Goal: Task Accomplishment & Management: Manage account settings

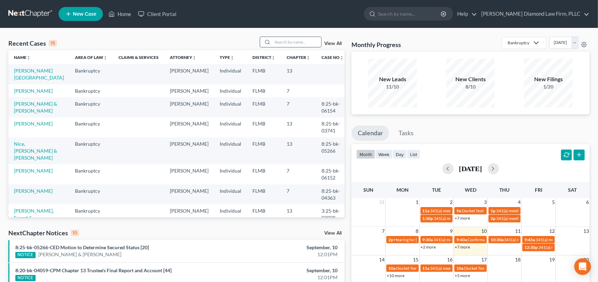
click at [271, 41] on div at bounding box center [266, 42] width 13 height 10
click at [278, 43] on input "search" at bounding box center [296, 42] width 49 height 10
type input "[PERSON_NAME]"
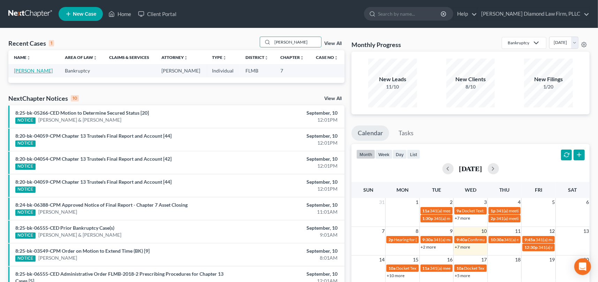
click at [36, 70] on link "[PERSON_NAME]" at bounding box center [33, 71] width 39 height 6
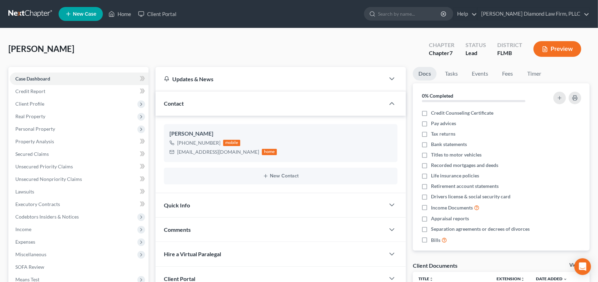
click at [562, 45] on button "Preview" at bounding box center [557, 49] width 48 height 16
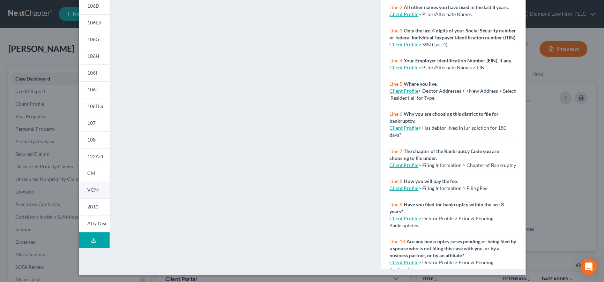
scroll to position [111, 0]
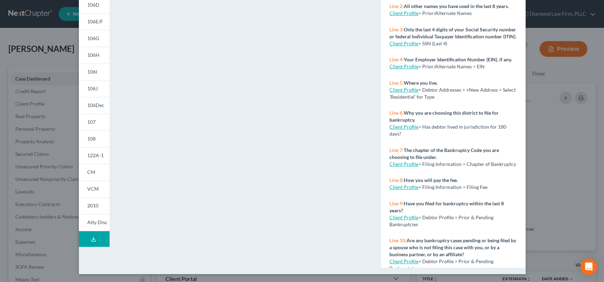
click at [93, 237] on icon at bounding box center [94, 239] width 6 height 6
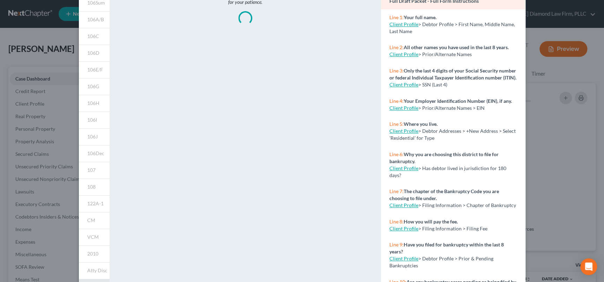
scroll to position [0, 0]
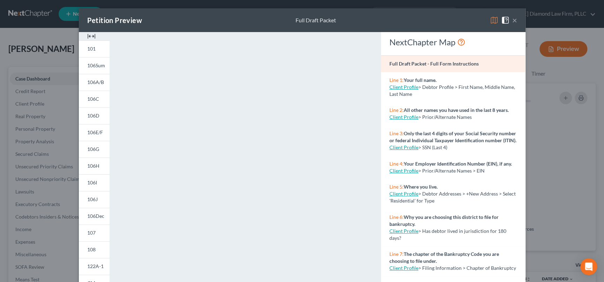
click at [512, 19] on button "×" at bounding box center [514, 20] width 5 height 8
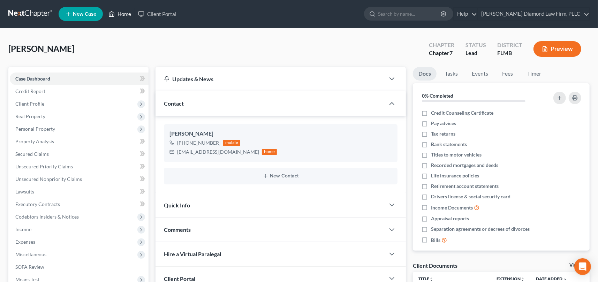
click at [130, 12] on link "Home" at bounding box center [120, 14] width 30 height 13
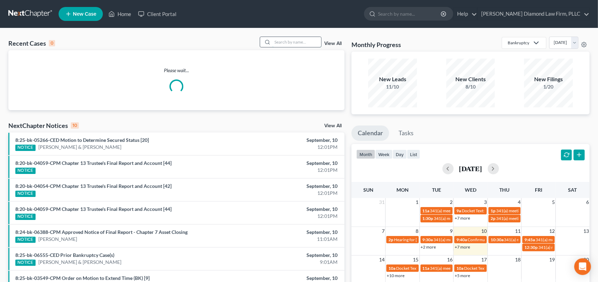
click at [282, 39] on input "search" at bounding box center [296, 42] width 49 height 10
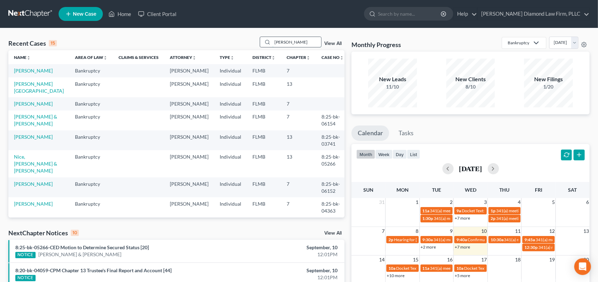
type input "[PERSON_NAME]"
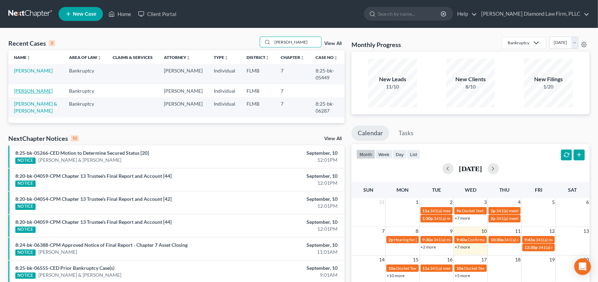
click at [22, 91] on link "[PERSON_NAME]" at bounding box center [33, 91] width 39 height 6
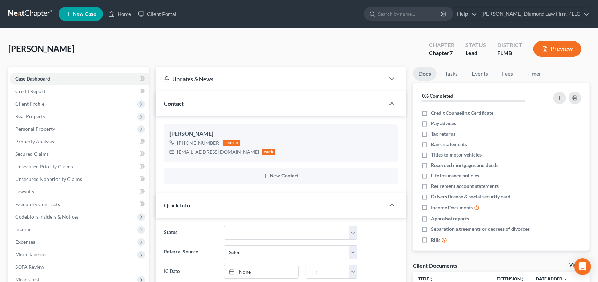
click at [559, 48] on button "Preview" at bounding box center [557, 49] width 48 height 16
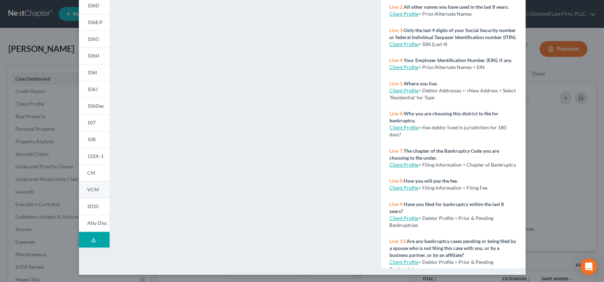
scroll to position [111, 0]
click at [91, 238] on icon at bounding box center [94, 239] width 6 height 6
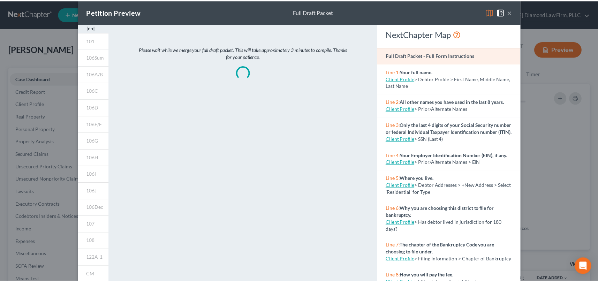
scroll to position [0, 0]
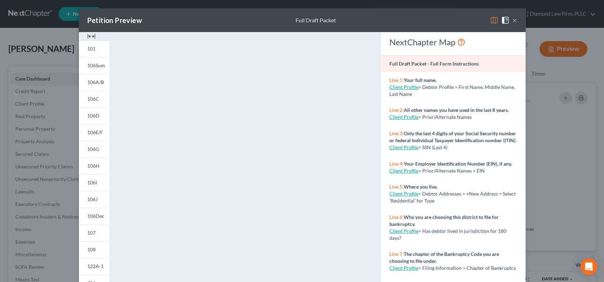
click at [417, 15] on div "Petition Preview Full Draft Packet ×" at bounding box center [302, 20] width 446 height 24
click at [512, 19] on button "×" at bounding box center [514, 20] width 5 height 8
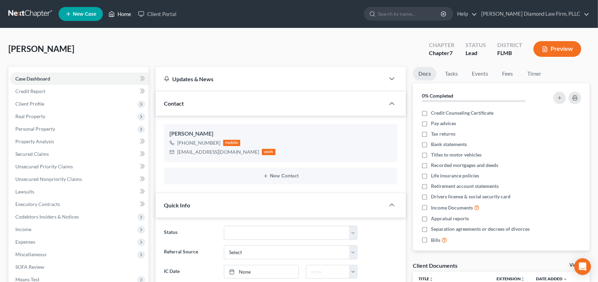
click at [125, 12] on link "Home" at bounding box center [120, 14] width 30 height 13
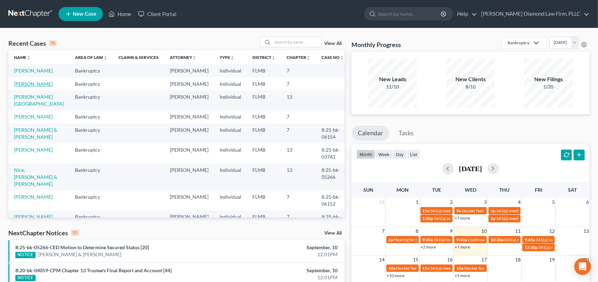
click at [33, 87] on link "[PERSON_NAME]" at bounding box center [33, 84] width 39 height 6
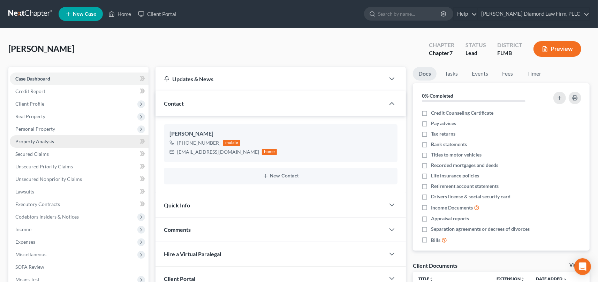
click at [36, 137] on link "Property Analysis" at bounding box center [79, 141] width 139 height 13
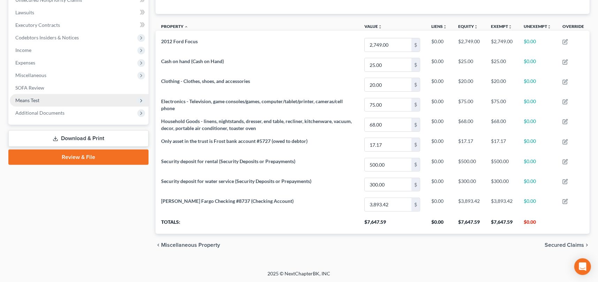
click at [38, 101] on span "Means Test" at bounding box center [27, 100] width 24 height 6
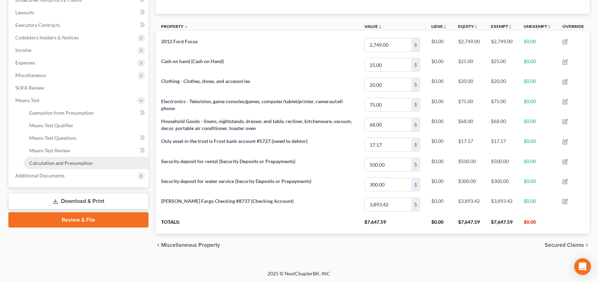
click at [62, 161] on span "Calculation and Presumption" at bounding box center [60, 163] width 63 height 6
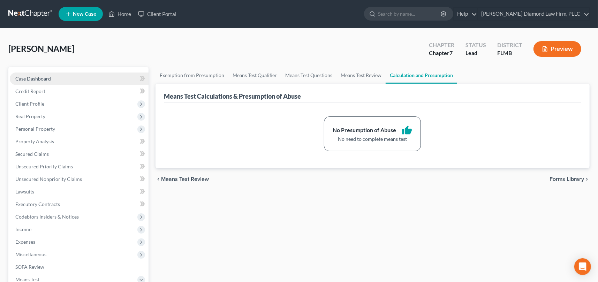
click at [41, 78] on span "Case Dashboard" at bounding box center [33, 79] width 36 height 6
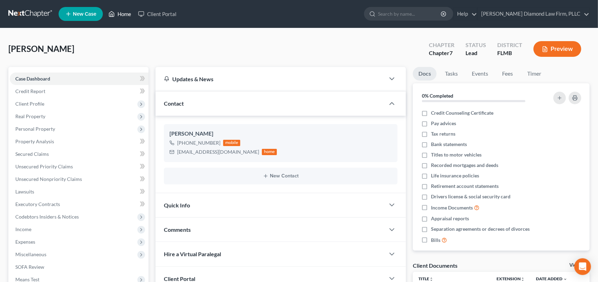
click at [130, 15] on link "Home" at bounding box center [120, 14] width 30 height 13
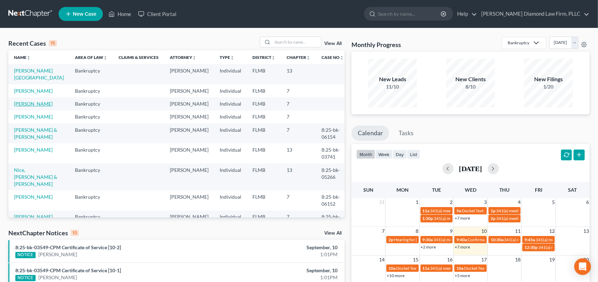
click at [26, 107] on link "[PERSON_NAME]" at bounding box center [33, 104] width 39 height 6
select select "8"
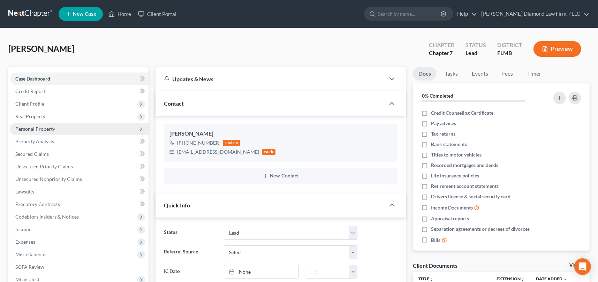
click at [39, 130] on span "Personal Property" at bounding box center [35, 129] width 40 height 6
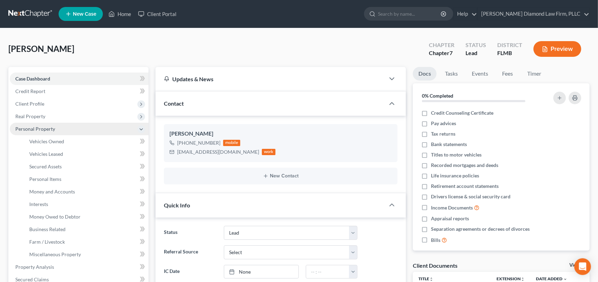
click at [51, 128] on span "Personal Property" at bounding box center [35, 129] width 40 height 6
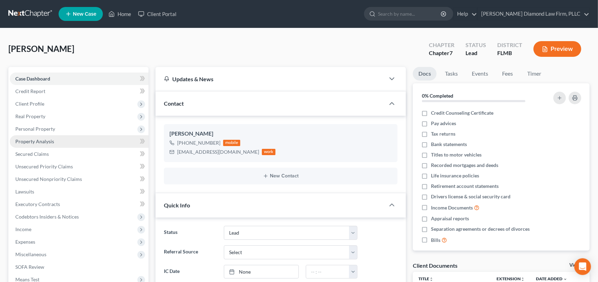
click at [48, 141] on span "Property Analysis" at bounding box center [34, 141] width 39 height 6
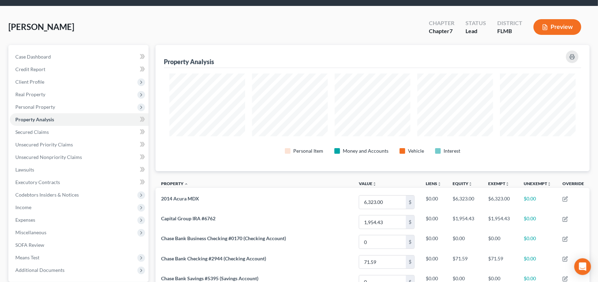
scroll to position [10, 0]
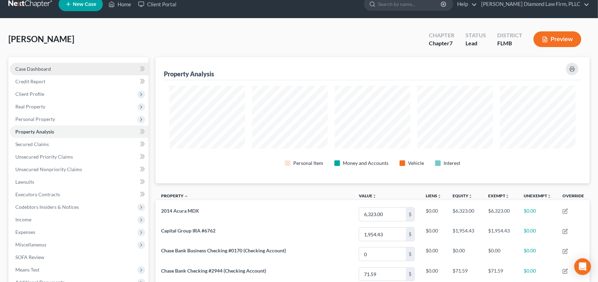
click at [46, 68] on span "Case Dashboard" at bounding box center [33, 69] width 36 height 6
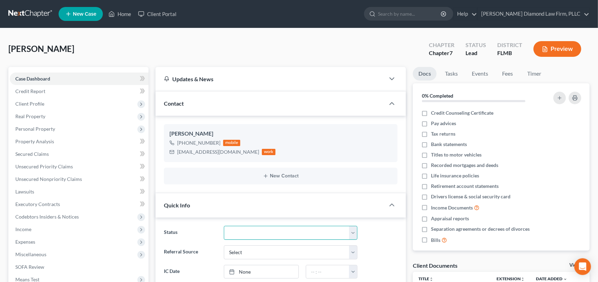
click at [267, 230] on select "Discharged Discharge Litigation Dismissal Notice Dismissed Filed Filed / Pre 34…" at bounding box center [291, 233] width 134 height 14
select select "15"
click at [224, 226] on select "Discharged Discharge Litigation Dismissal Notice Dismissed Filed Filed / Pre 34…" at bounding box center [291, 233] width 134 height 14
click at [245, 58] on div "[PERSON_NAME] Upgraded Chapter Chapter 7 Status Ready to File District FLMB Pre…" at bounding box center [298, 52] width 581 height 30
click at [119, 14] on link "Home" at bounding box center [120, 14] width 30 height 13
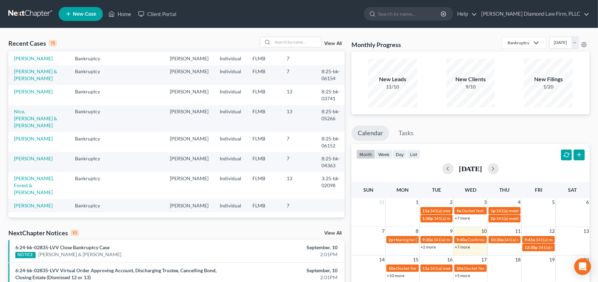
scroll to position [159, 0]
click at [276, 41] on input "search" at bounding box center [296, 42] width 49 height 10
type input "[PERSON_NAME]"
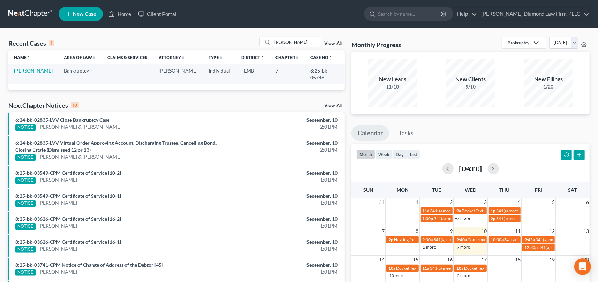
scroll to position [0, 0]
click at [40, 70] on link "[PERSON_NAME]" at bounding box center [33, 71] width 39 height 6
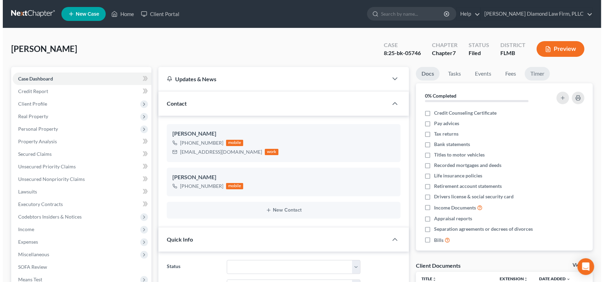
scroll to position [113, 0]
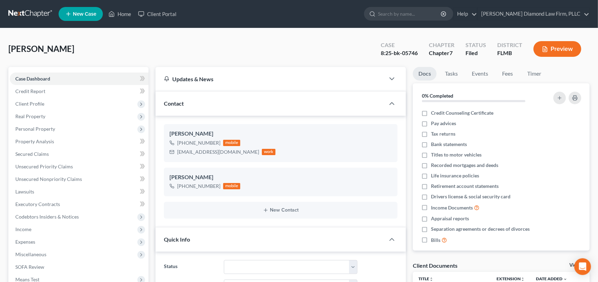
click at [569, 48] on button "Preview" at bounding box center [557, 49] width 48 height 16
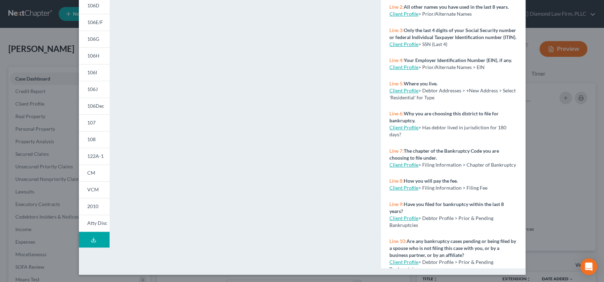
scroll to position [111, 0]
click at [92, 239] on icon at bounding box center [94, 239] width 6 height 6
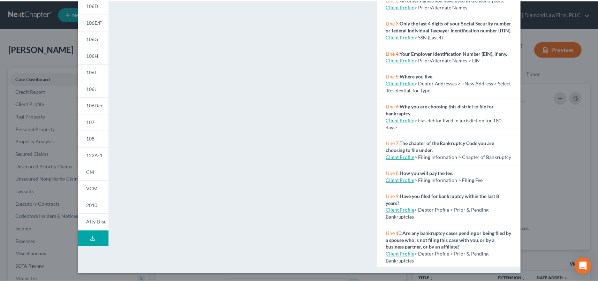
scroll to position [0, 0]
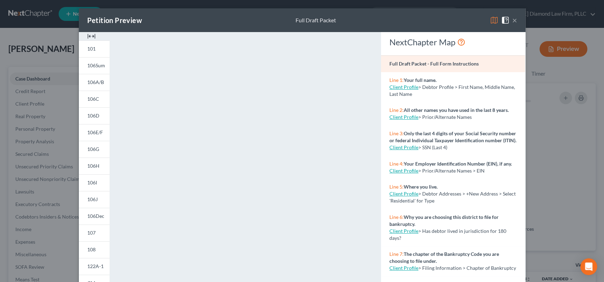
click at [398, 24] on div "Petition Preview Full Draft Packet ×" at bounding box center [302, 20] width 446 height 24
click at [512, 21] on button "×" at bounding box center [514, 20] width 5 height 8
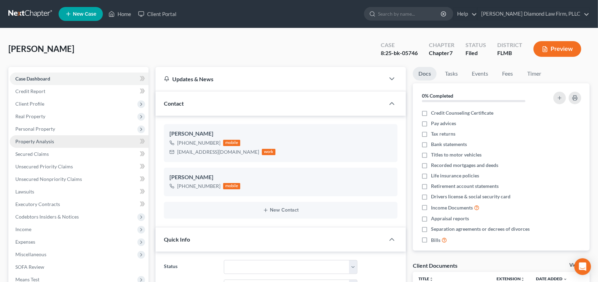
click at [34, 139] on span "Property Analysis" at bounding box center [34, 141] width 39 height 6
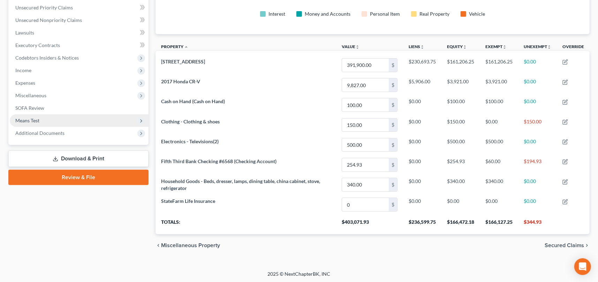
click at [32, 120] on span "Means Test" at bounding box center [27, 121] width 24 height 6
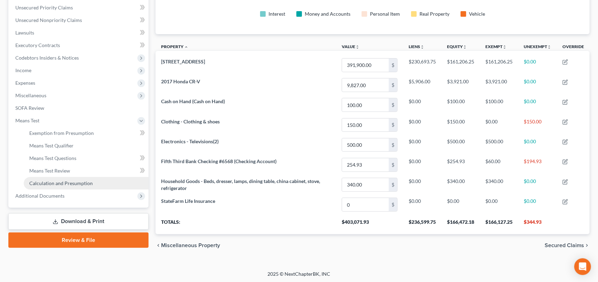
click at [64, 182] on span "Calculation and Presumption" at bounding box center [60, 183] width 63 height 6
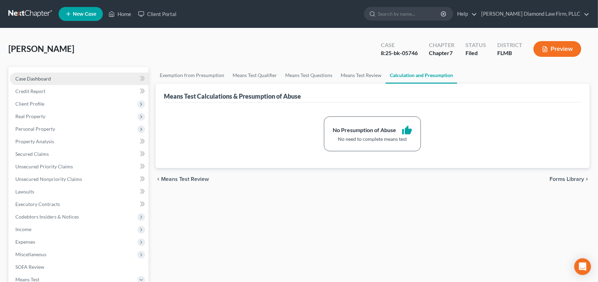
click at [43, 76] on span "Case Dashboard" at bounding box center [33, 79] width 36 height 6
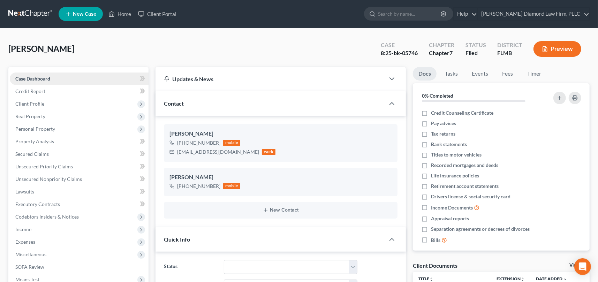
scroll to position [113, 0]
click at [33, 118] on span "Real Property" at bounding box center [30, 116] width 30 height 6
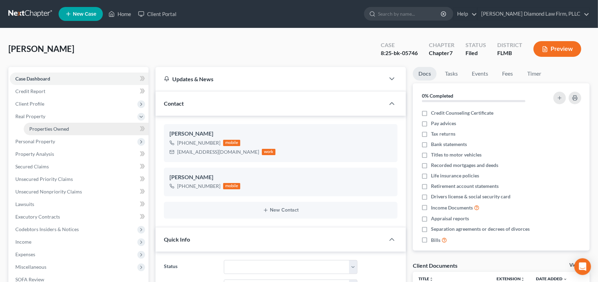
click at [40, 129] on span "Properties Owned" at bounding box center [49, 129] width 40 height 6
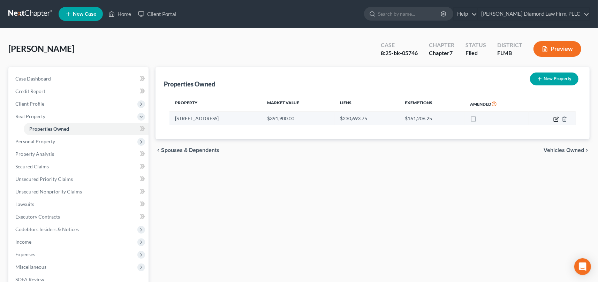
click at [555, 120] on icon "button" at bounding box center [556, 119] width 6 height 6
select select "9"
select select "3"
select select "0"
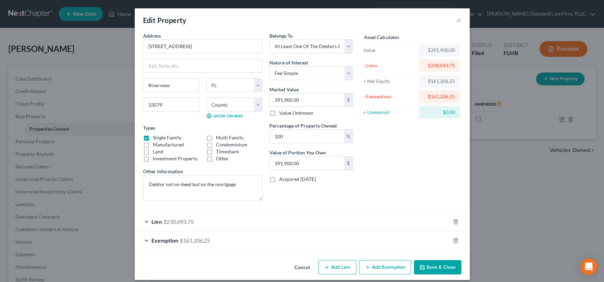
click at [459, 19] on div "Edit Property ×" at bounding box center [302, 20] width 335 height 24
click at [457, 18] on button "×" at bounding box center [458, 20] width 5 height 8
